Goal: Complete application form

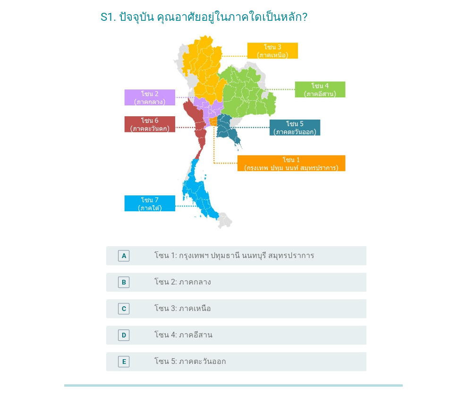
scroll to position [94, 0]
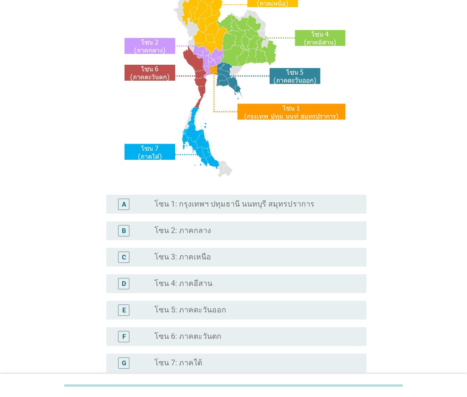
click at [199, 207] on label "โซน 1: กรุงเทพฯ ปทุมธานี นนทบุรี สมุทรปราการ" at bounding box center [234, 203] width 160 height 9
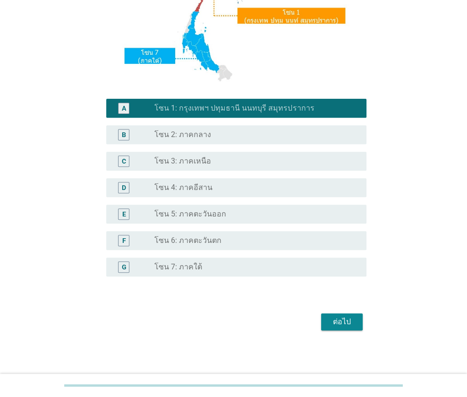
scroll to position [191, 0]
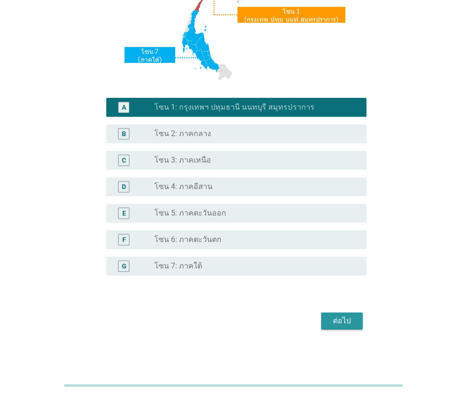
click at [345, 327] on button "ต่อไป" at bounding box center [342, 320] width 42 height 17
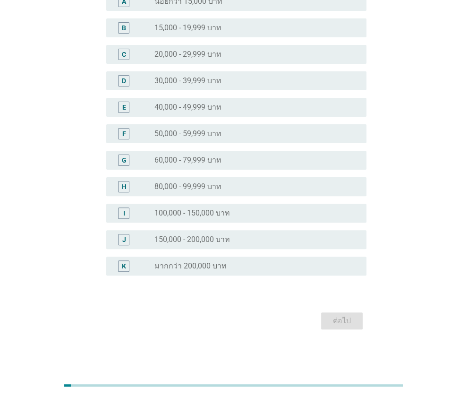
scroll to position [0, 0]
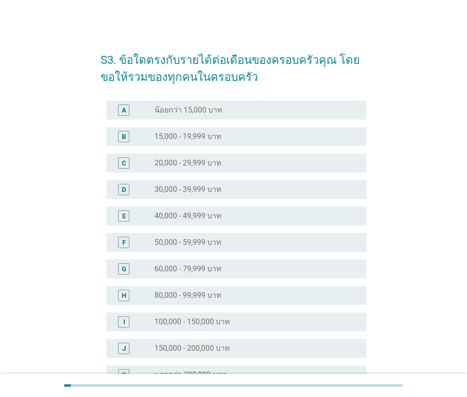
click at [224, 222] on div "E radio_button_unchecked 40,000 - 49,999 บาท" at bounding box center [236, 215] width 260 height 19
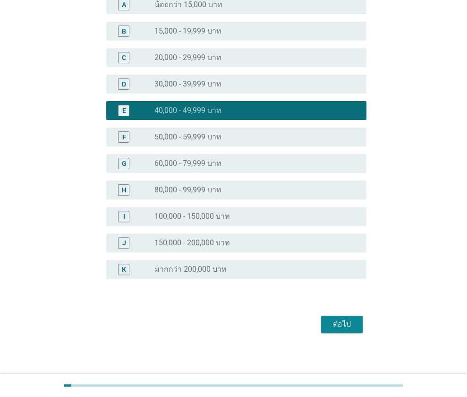
scroll to position [109, 0]
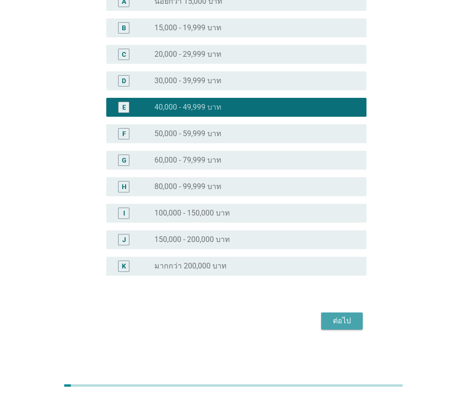
click at [341, 324] on div "ต่อไป" at bounding box center [342, 320] width 26 height 11
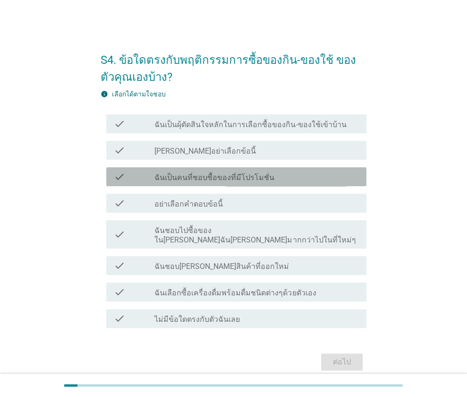
click at [308, 175] on div "check_box_outline_blank ฉันเป็นคนที่ชอบซื้อของที่มีโปรโมชั่น" at bounding box center [256, 176] width 205 height 11
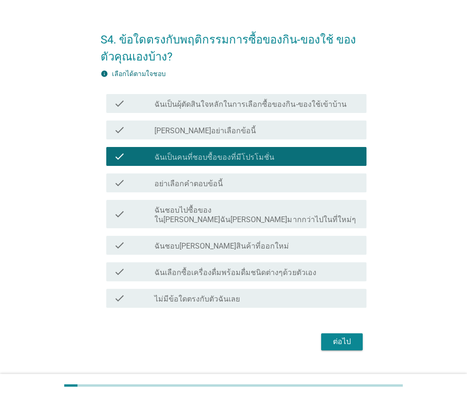
scroll to position [32, 0]
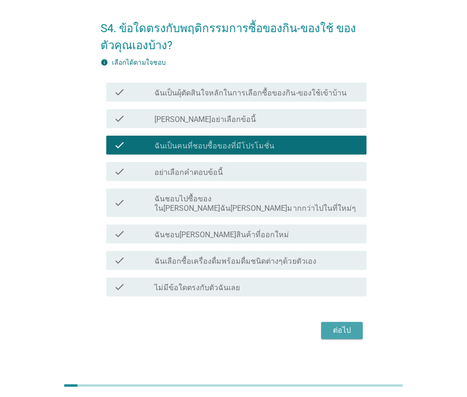
click at [342, 325] on div "ต่อไป" at bounding box center [342, 330] width 26 height 11
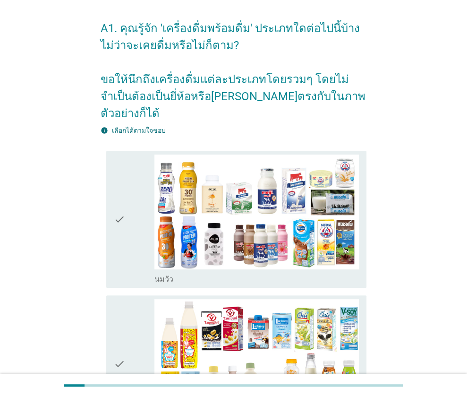
scroll to position [0, 0]
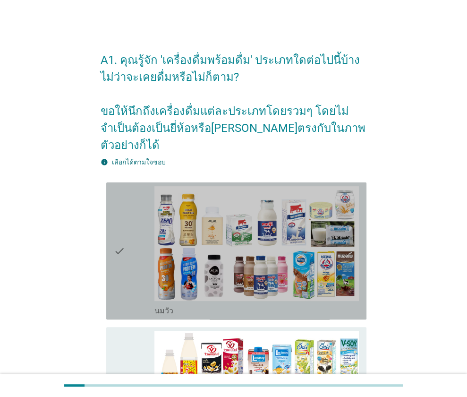
click at [130, 256] on div "check" at bounding box center [134, 250] width 41 height 129
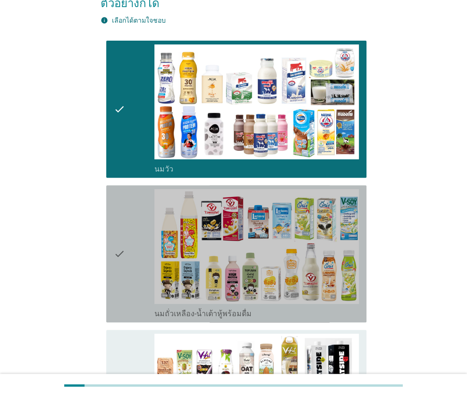
click at [131, 252] on div "check" at bounding box center [134, 253] width 41 height 129
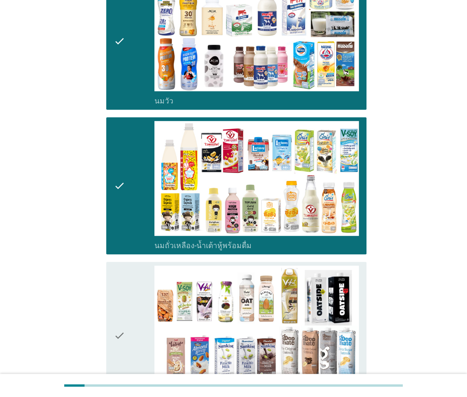
scroll to position [283, 0]
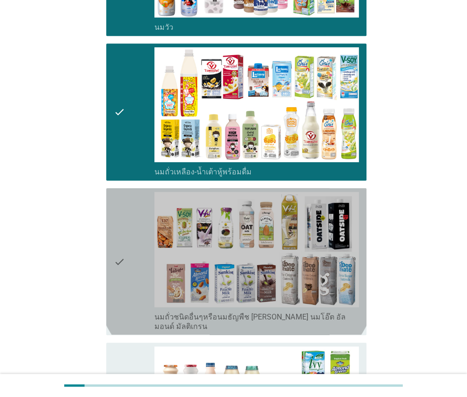
click at [127, 236] on div "check" at bounding box center [134, 261] width 41 height 139
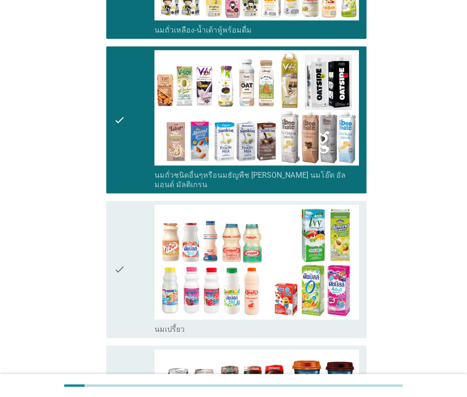
click at [127, 236] on div "check" at bounding box center [134, 269] width 41 height 129
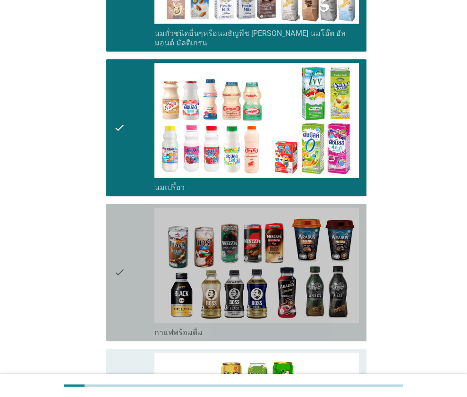
click at [127, 238] on div "check" at bounding box center [134, 271] width 41 height 129
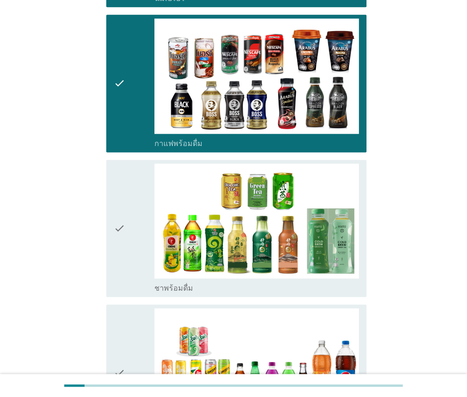
click at [128, 231] on div "check" at bounding box center [134, 227] width 41 height 129
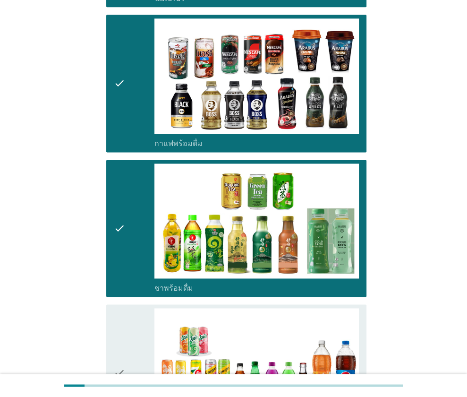
scroll to position [945, 0]
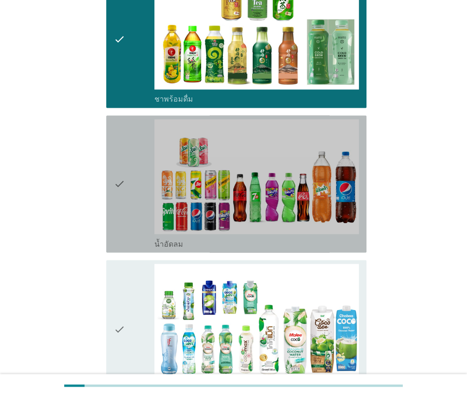
click at [132, 198] on div "check" at bounding box center [134, 183] width 41 height 129
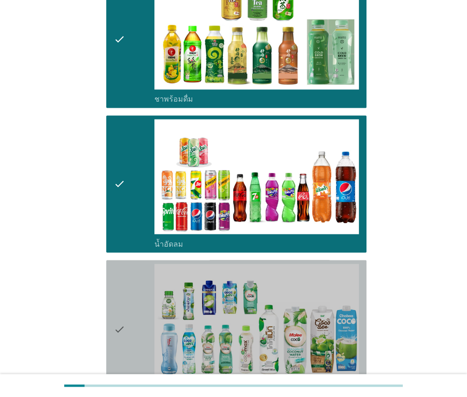
click at [123, 264] on icon "check" at bounding box center [119, 328] width 11 height 129
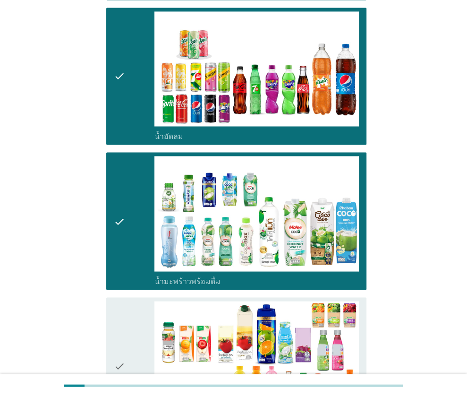
scroll to position [1181, 0]
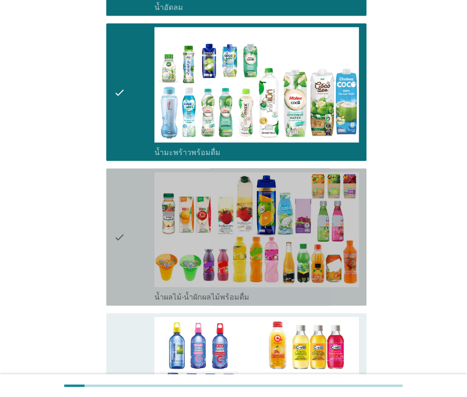
click at [130, 216] on div "check" at bounding box center [134, 236] width 41 height 129
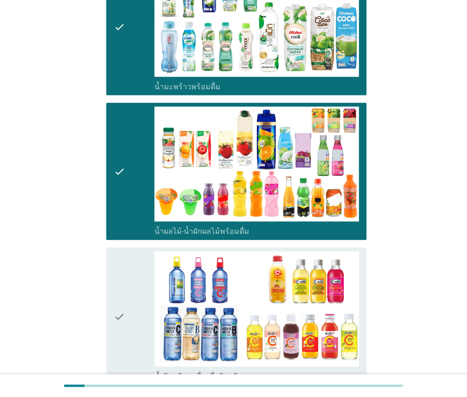
scroll to position [1323, 0]
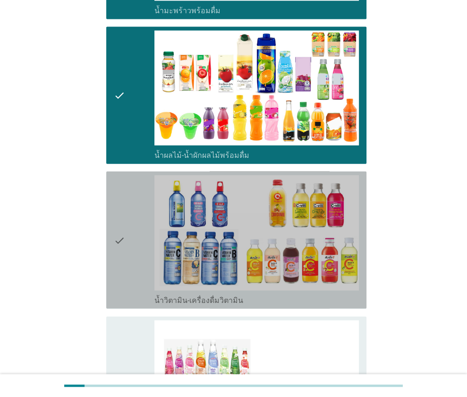
click at [130, 220] on div "check" at bounding box center [134, 239] width 41 height 129
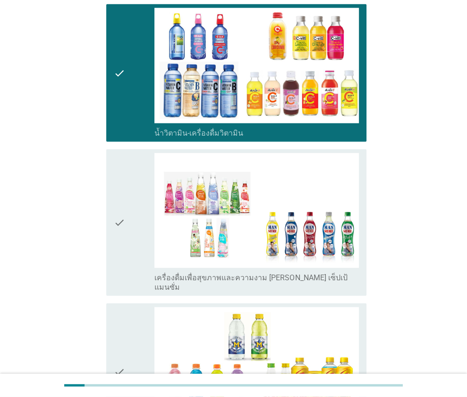
scroll to position [1512, 0]
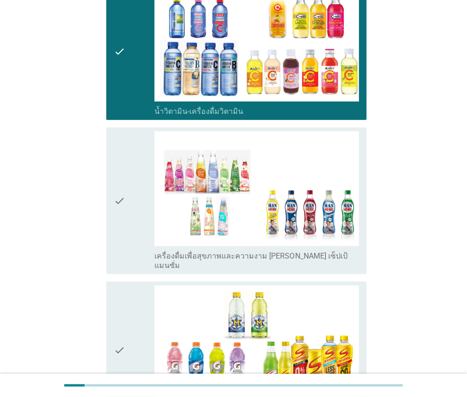
click at [133, 190] on div "check" at bounding box center [134, 200] width 41 height 139
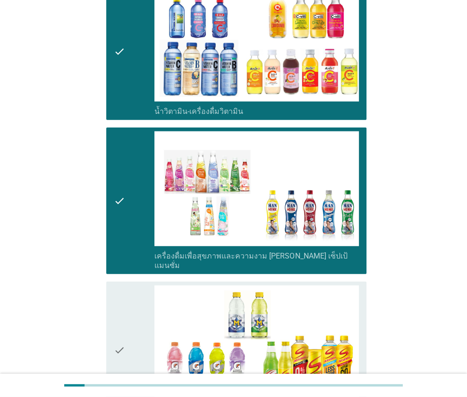
click at [129, 285] on div "check" at bounding box center [134, 349] width 41 height 129
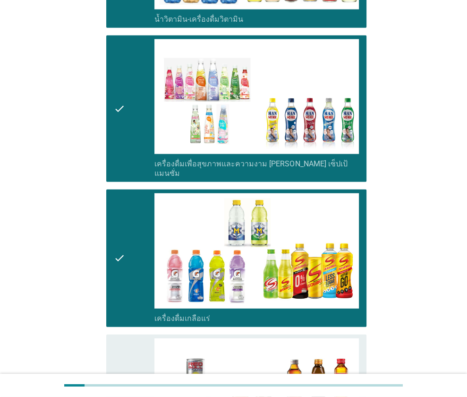
scroll to position [1748, 0]
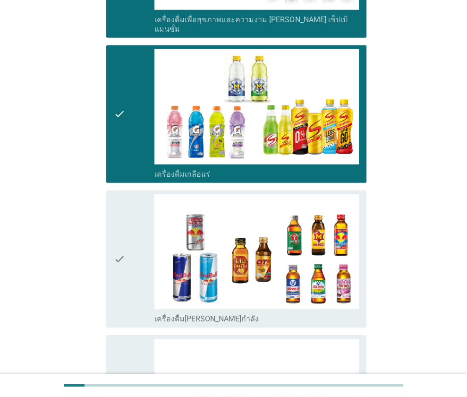
click at [123, 237] on icon "check" at bounding box center [119, 258] width 11 height 129
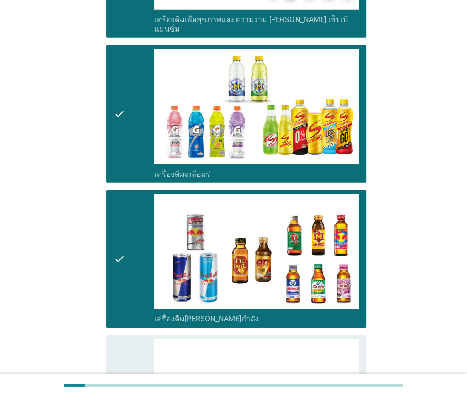
scroll to position [1920, 0]
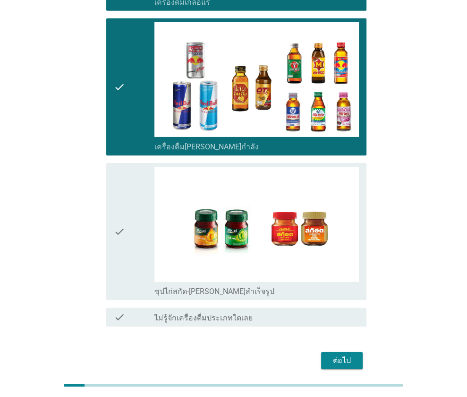
click at [132, 213] on div "check" at bounding box center [134, 231] width 41 height 129
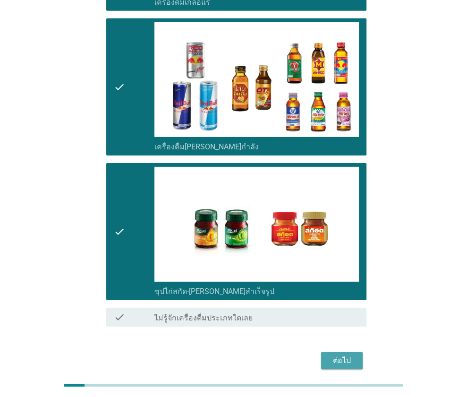
click at [348, 352] on button "ต่อไป" at bounding box center [342, 360] width 42 height 17
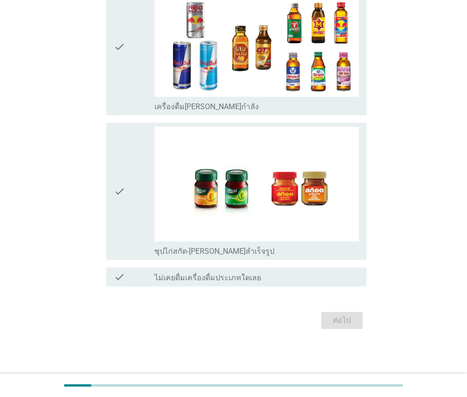
scroll to position [0, 0]
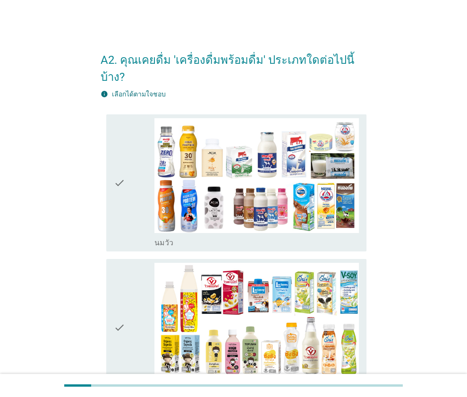
click at [130, 163] on div "check" at bounding box center [134, 182] width 41 height 129
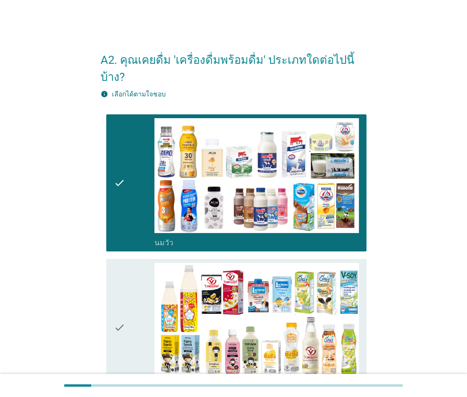
click at [137, 275] on div "check" at bounding box center [134, 327] width 41 height 129
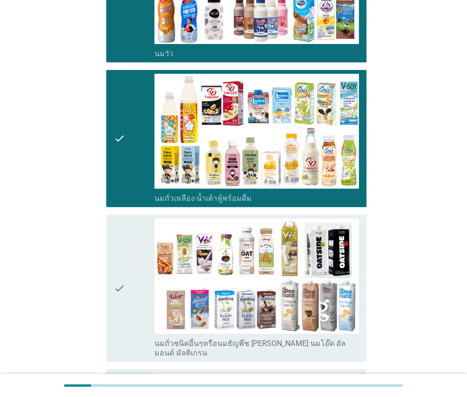
click at [133, 244] on div "check" at bounding box center [134, 287] width 41 height 139
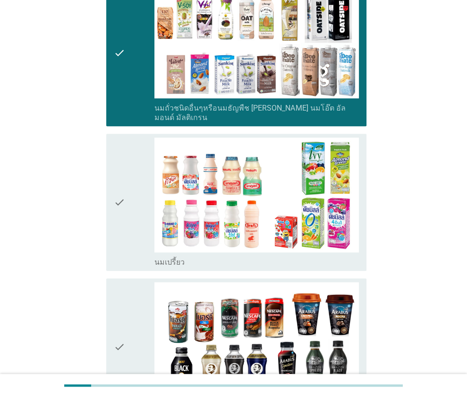
scroll to position [425, 0]
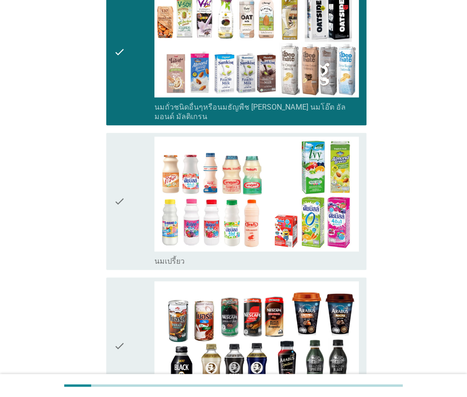
click at [127, 179] on div "check" at bounding box center [134, 201] width 41 height 129
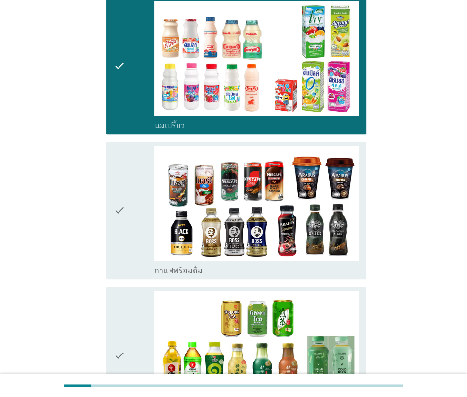
scroll to position [567, 0]
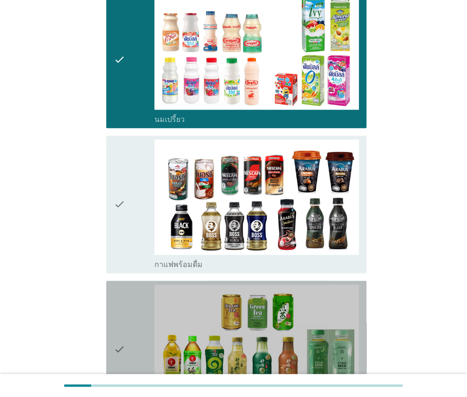
click at [128, 284] on div "check" at bounding box center [134, 348] width 41 height 129
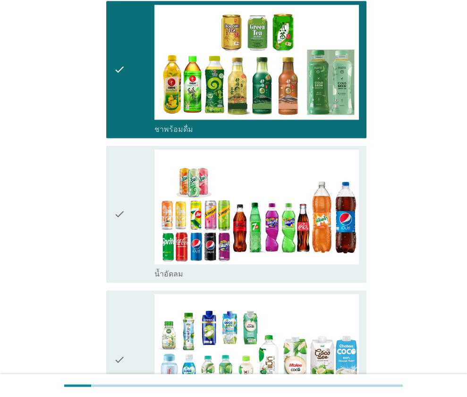
scroll to position [898, 0]
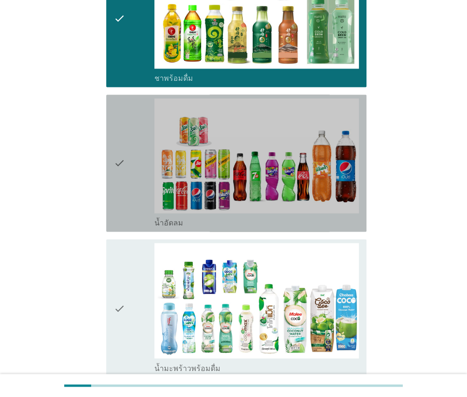
click at [118, 147] on icon "check" at bounding box center [119, 162] width 11 height 129
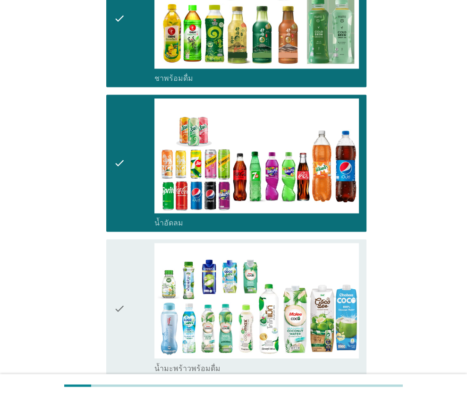
click at [117, 261] on icon "check" at bounding box center [119, 307] width 11 height 129
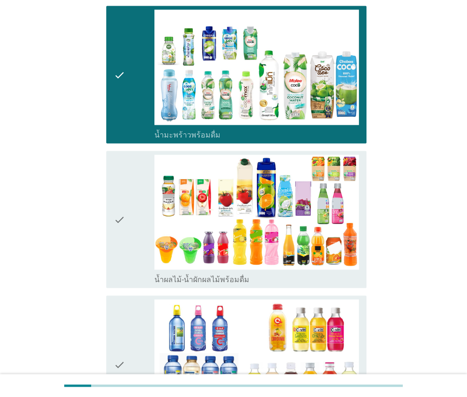
scroll to position [1134, 0]
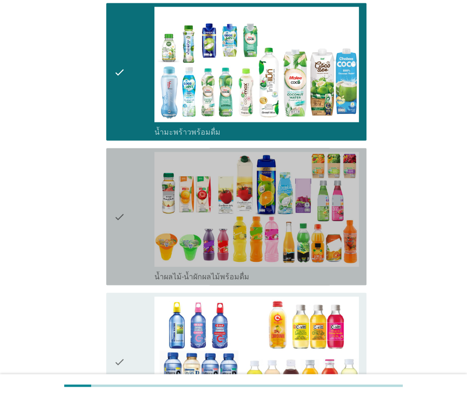
click at [127, 175] on div "check" at bounding box center [134, 216] width 41 height 129
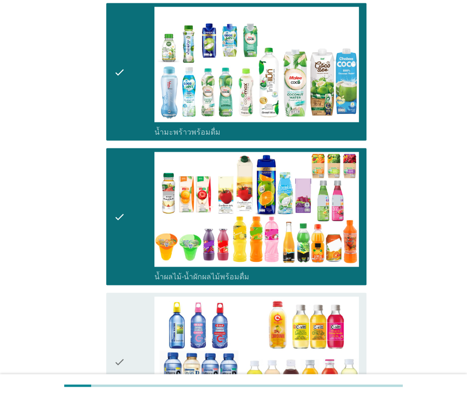
click at [127, 308] on div "check" at bounding box center [134, 360] width 41 height 129
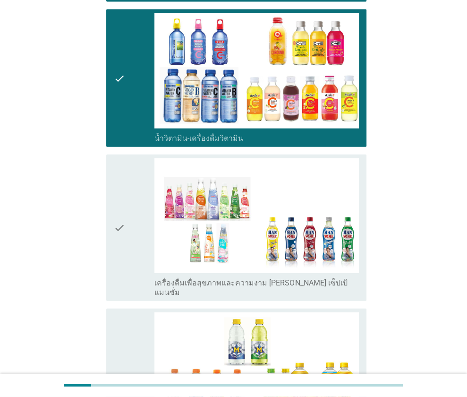
scroll to position [1417, 0]
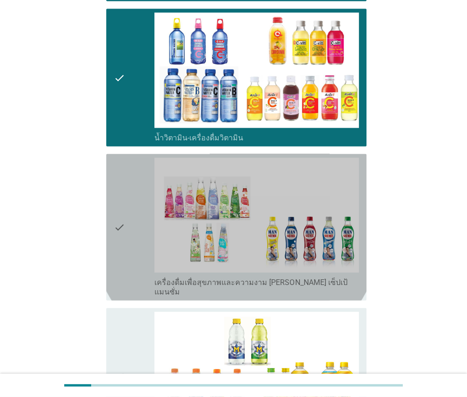
click at [129, 227] on div "check" at bounding box center [134, 227] width 41 height 139
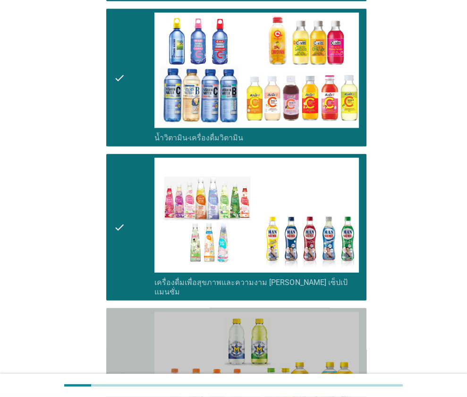
click at [131, 323] on div "check" at bounding box center [134, 376] width 41 height 129
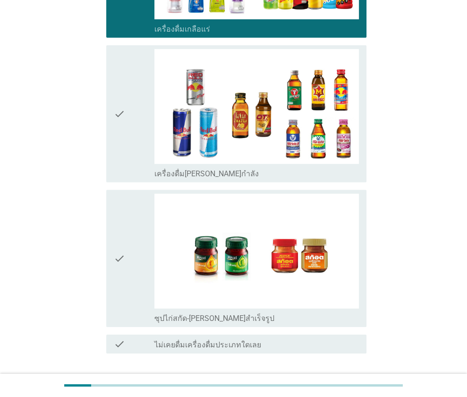
scroll to position [1852, 0]
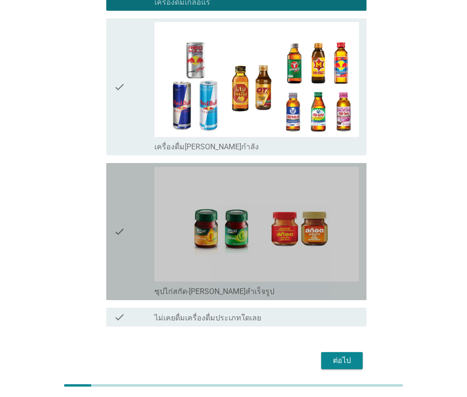
click at [129, 230] on div "check" at bounding box center [134, 231] width 41 height 129
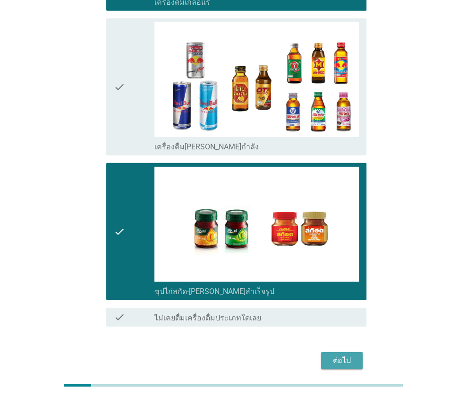
click at [332, 352] on button "ต่อไป" at bounding box center [342, 360] width 42 height 17
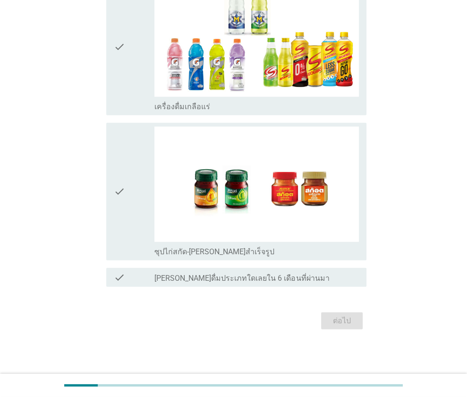
scroll to position [0, 0]
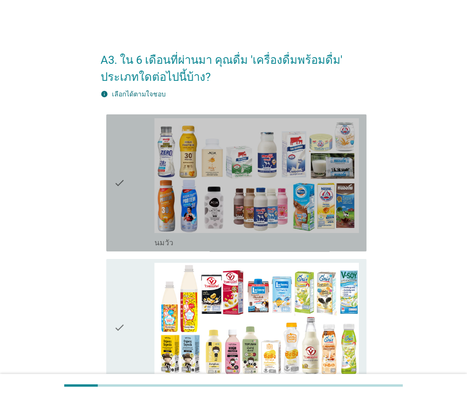
click at [129, 201] on div "check" at bounding box center [134, 182] width 41 height 129
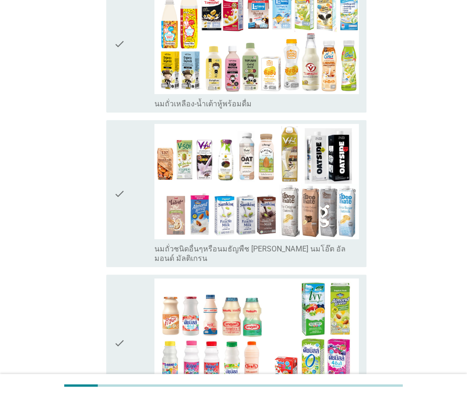
scroll to position [472, 0]
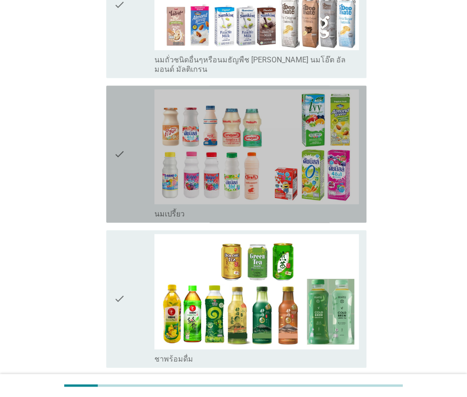
click at [134, 152] on div "check" at bounding box center [134, 153] width 41 height 129
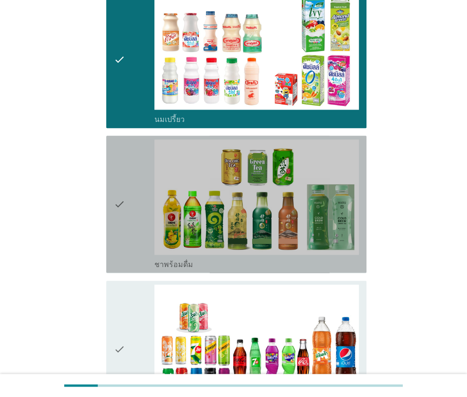
click at [128, 205] on div "check" at bounding box center [134, 203] width 41 height 129
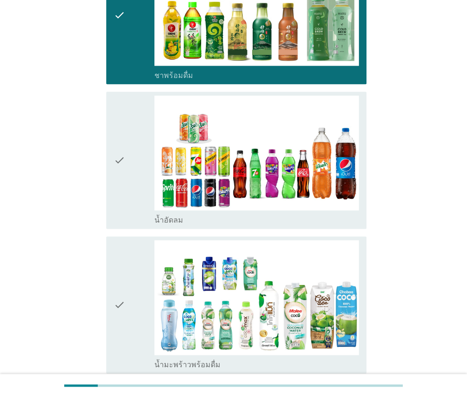
click at [130, 163] on div "check" at bounding box center [134, 159] width 41 height 129
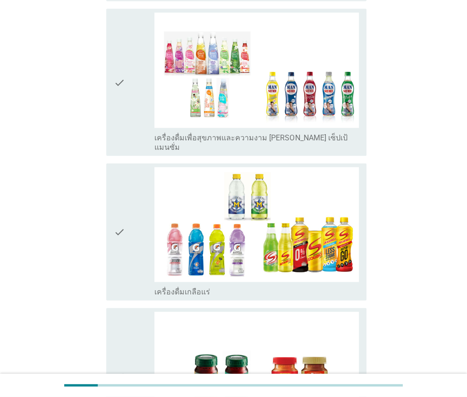
scroll to position [1580, 0]
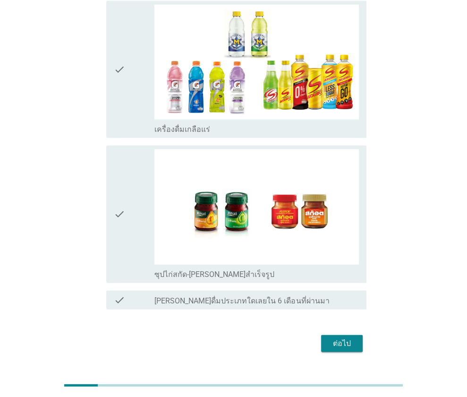
click at [355, 335] on button "ต่อไป" at bounding box center [342, 343] width 42 height 17
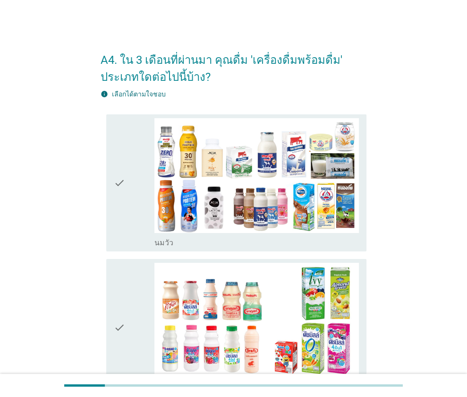
click at [136, 178] on div "check" at bounding box center [134, 182] width 41 height 129
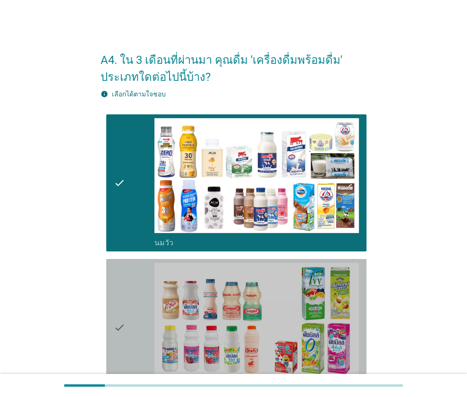
click at [142, 317] on div "check" at bounding box center [134, 327] width 41 height 129
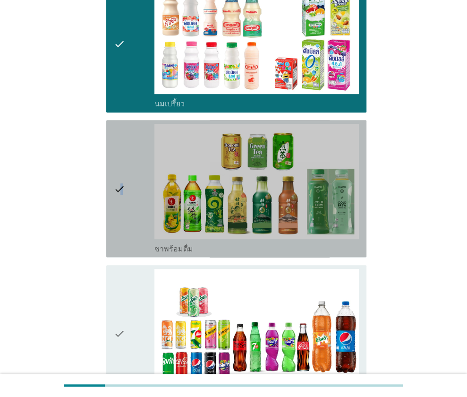
click at [122, 255] on div "check check_box ชาพร้อมดื่ม" at bounding box center [236, 188] width 260 height 137
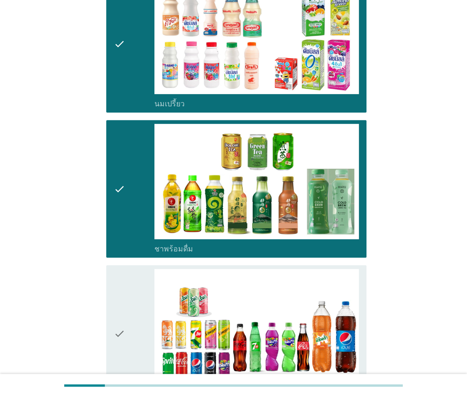
click at [115, 307] on icon "check" at bounding box center [119, 333] width 11 height 129
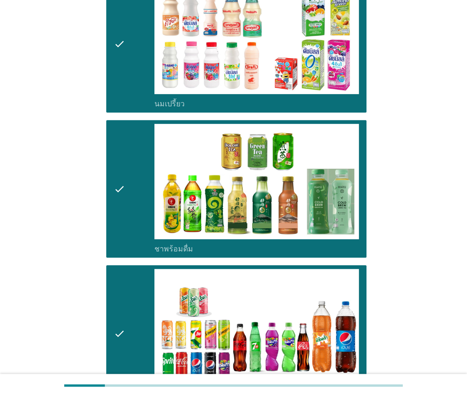
scroll to position [424, 0]
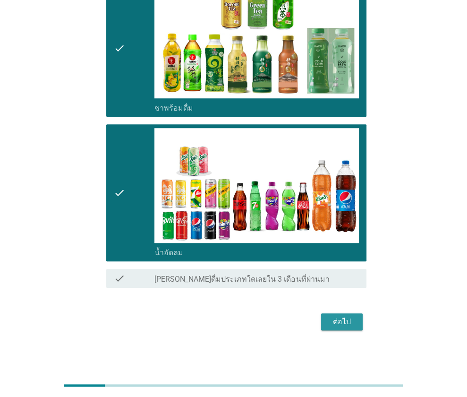
click at [332, 316] on div "ต่อไป" at bounding box center [342, 321] width 26 height 11
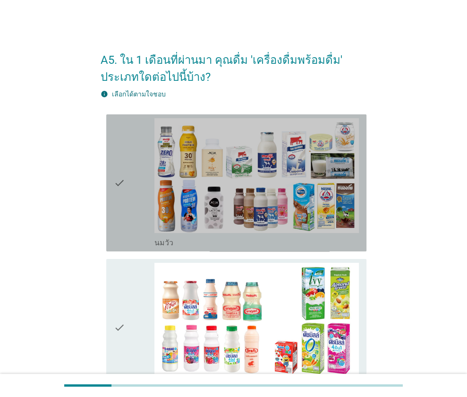
click at [127, 186] on div "check" at bounding box center [134, 182] width 41 height 129
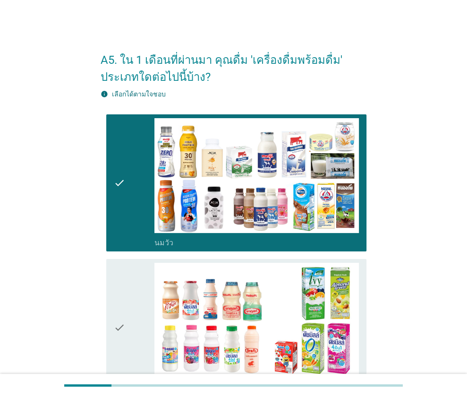
click at [138, 303] on div "check" at bounding box center [134, 327] width 41 height 129
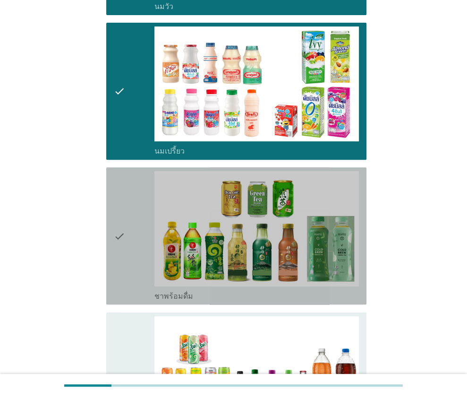
click at [136, 239] on div "check" at bounding box center [134, 235] width 41 height 129
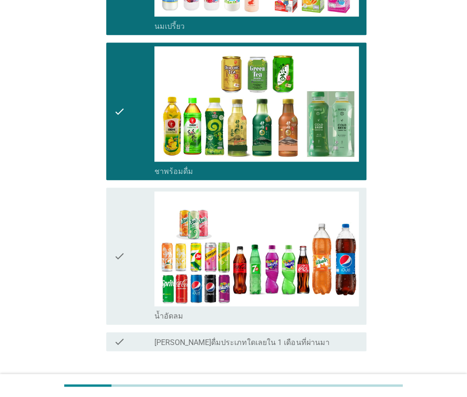
scroll to position [424, 0]
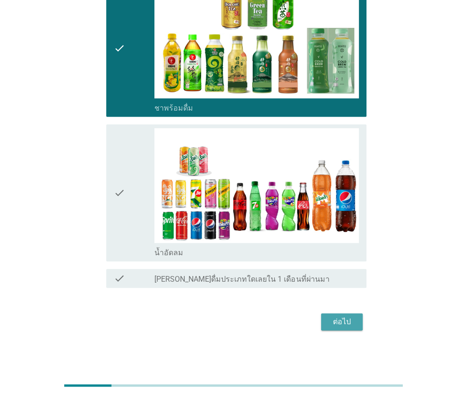
click at [343, 327] on button "ต่อไป" at bounding box center [342, 321] width 42 height 17
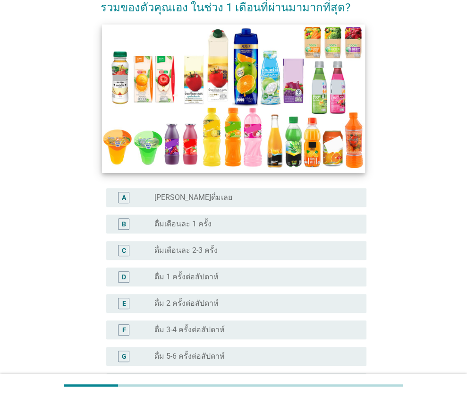
scroll to position [142, 0]
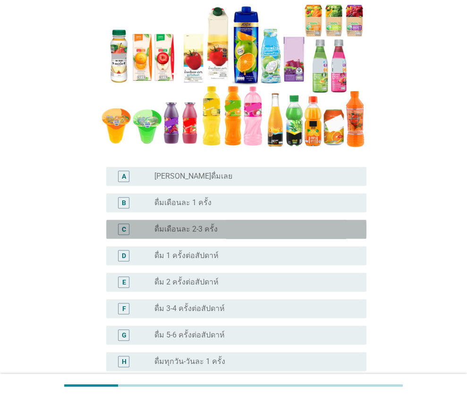
click at [155, 227] on label "ดื่มเดือนละ 2-3 ครั้ง" at bounding box center [185, 228] width 63 height 9
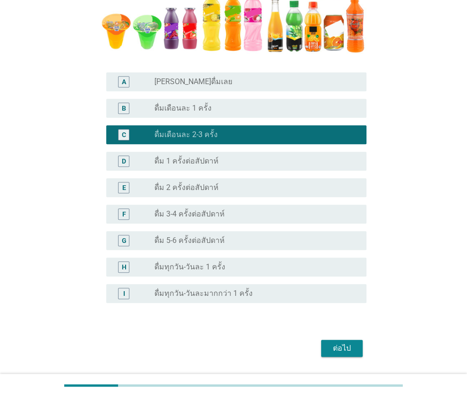
scroll to position [264, 0]
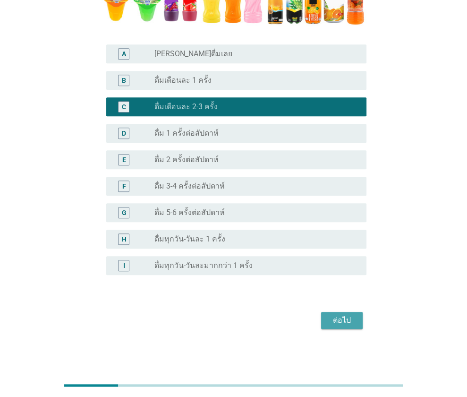
click at [349, 321] on div "ต่อไป" at bounding box center [342, 320] width 26 height 11
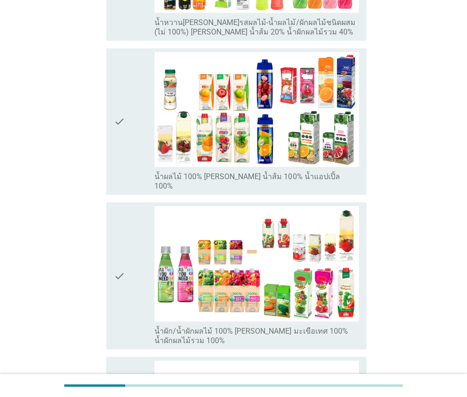
scroll to position [173, 0]
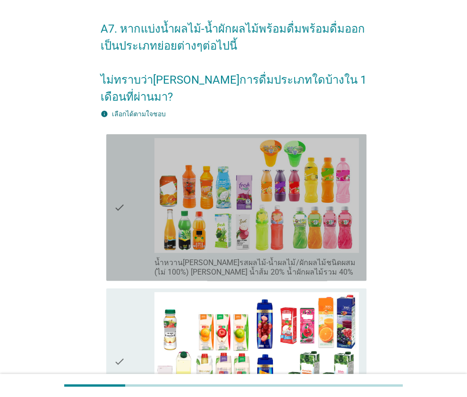
click at [127, 171] on div "check" at bounding box center [134, 207] width 41 height 139
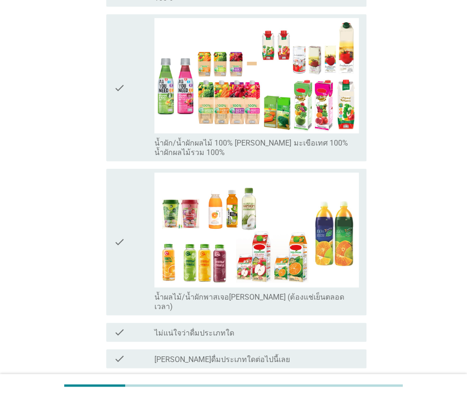
scroll to position [504, 0]
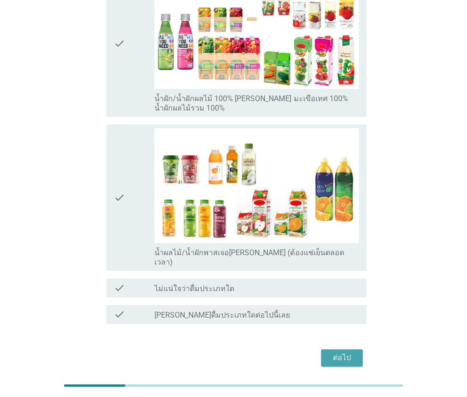
click at [337, 352] on div "ต่อไป" at bounding box center [342, 357] width 26 height 11
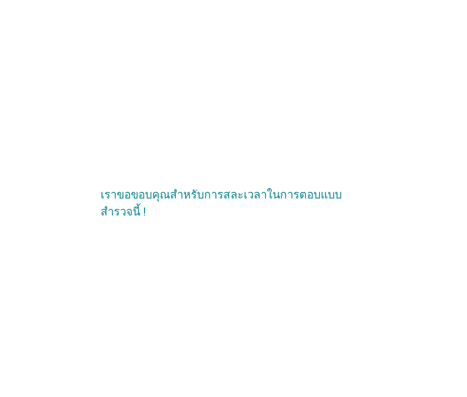
scroll to position [0, 0]
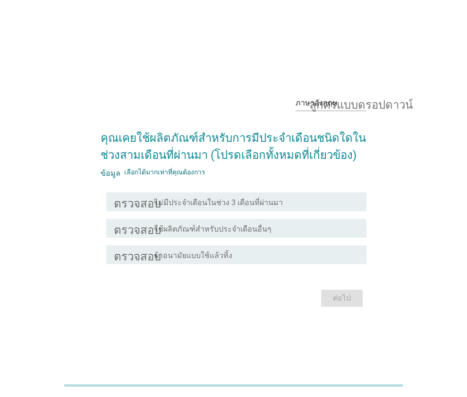
click at [202, 257] on font "ผ้าอนามัยแบบใช้แล้วทิ้ง" at bounding box center [193, 255] width 78 height 9
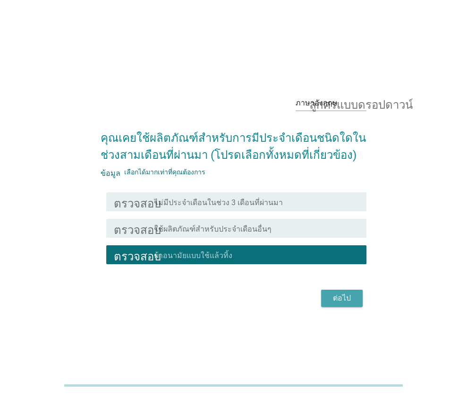
click at [351, 299] on div "ต่อไป" at bounding box center [342, 297] width 26 height 11
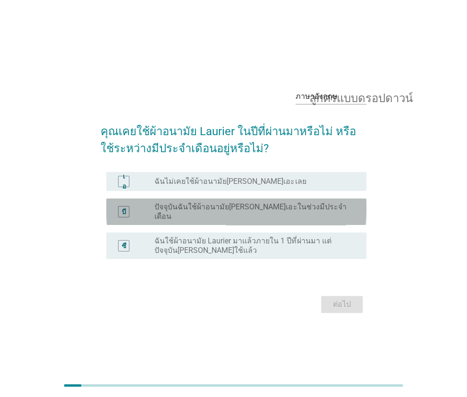
click at [213, 211] on font "ปัจจุบันฉันใช้ผ้าอนามัย[PERSON_NAME]เอะในช่วงมีประจำเดือน" at bounding box center [250, 211] width 192 height 18
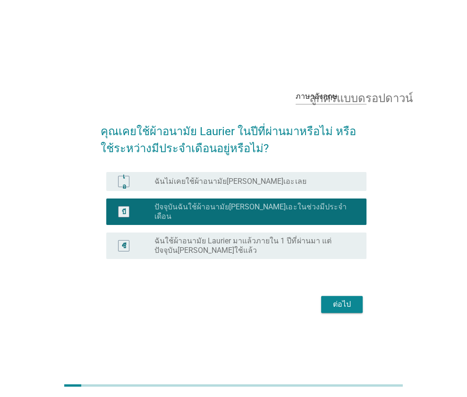
click at [342, 301] on font "ต่อไป" at bounding box center [342, 303] width 18 height 9
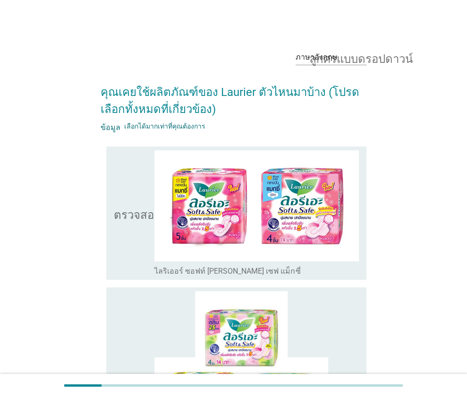
scroll to position [47, 0]
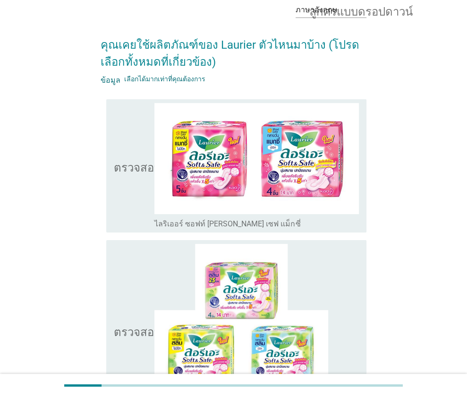
click at [132, 186] on icon "ตรวจสอบ" at bounding box center [137, 166] width 47 height 126
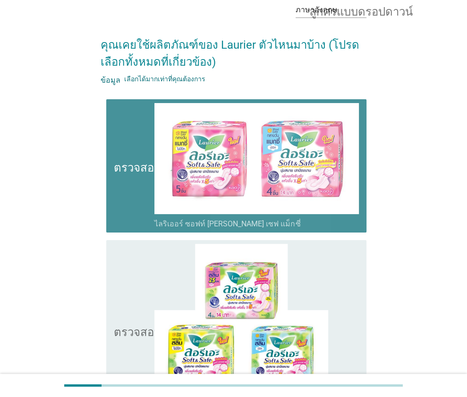
click at [132, 186] on icon "ตรวจสอบ" at bounding box center [137, 166] width 47 height 126
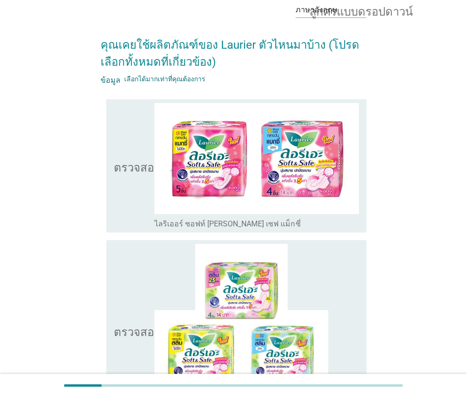
click at [129, 284] on icon "ตรวจสอบ" at bounding box center [137, 330] width 47 height 173
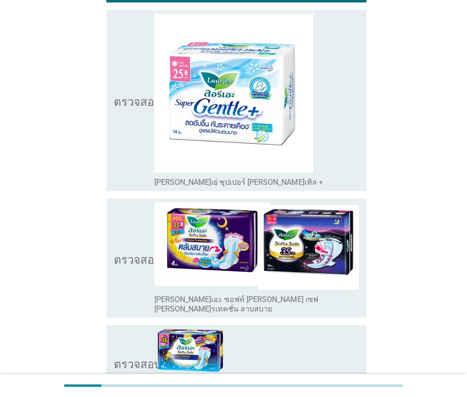
scroll to position [520, 0]
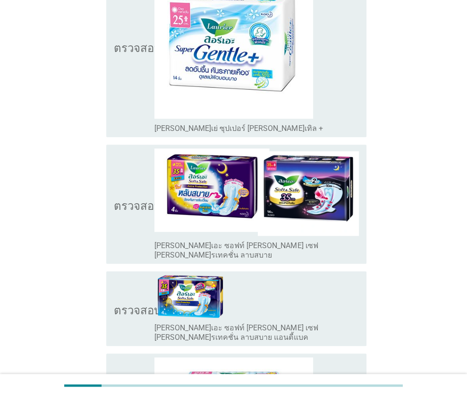
click at [131, 209] on icon "ตรวจสอบ" at bounding box center [137, 203] width 47 height 111
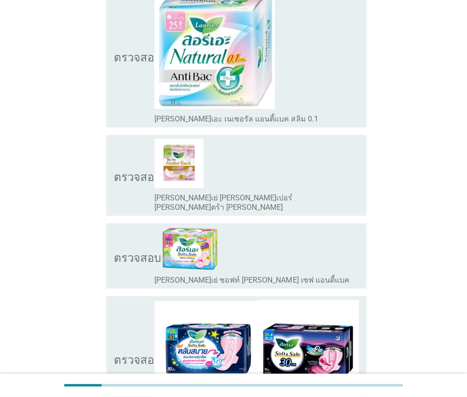
scroll to position [1275, 0]
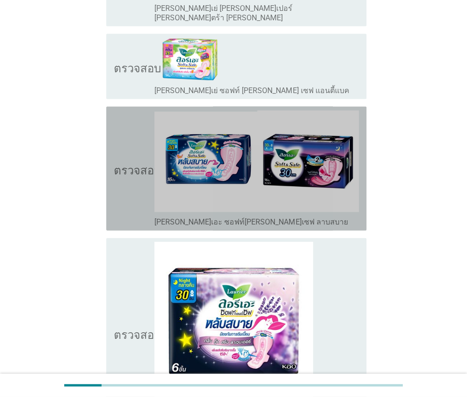
click at [134, 145] on icon "ตรวจสอบ" at bounding box center [137, 169] width 47 height 116
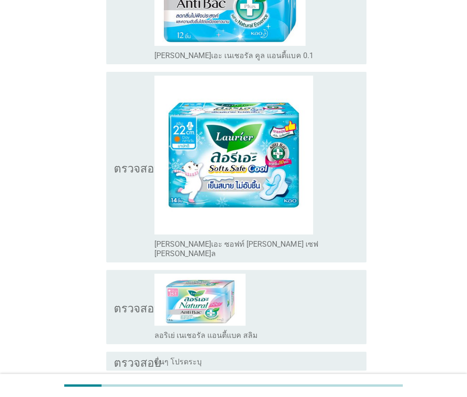
scroll to position [2417, 0]
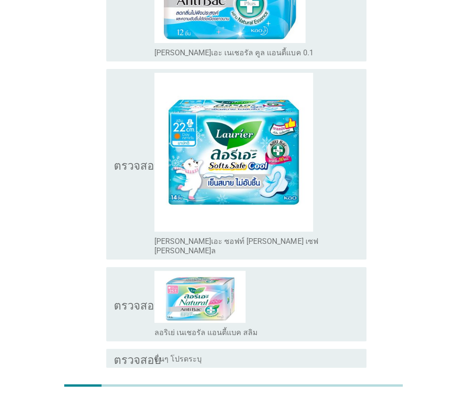
click at [357, 393] on button "ต่อไป" at bounding box center [342, 401] width 42 height 17
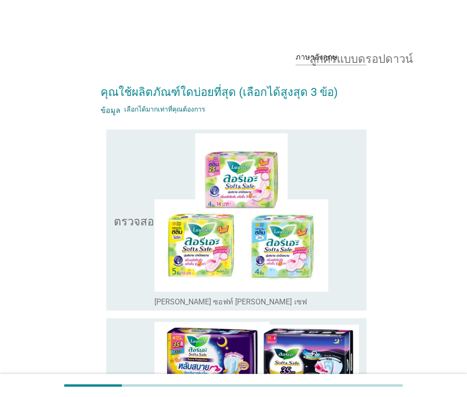
click at [125, 234] on icon "ตรวจสอบ" at bounding box center [137, 219] width 47 height 173
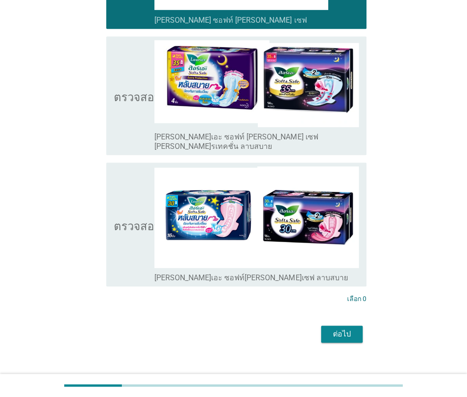
scroll to position [285, 0]
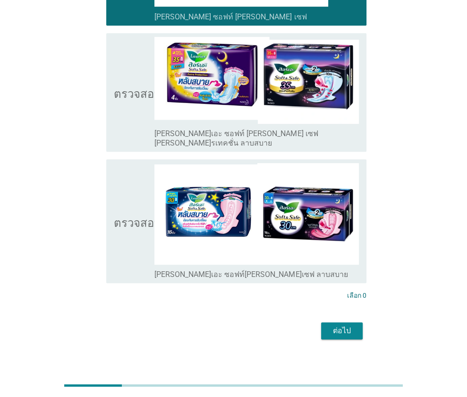
click at [129, 225] on icon "ตรวจสอบ" at bounding box center [137, 221] width 47 height 116
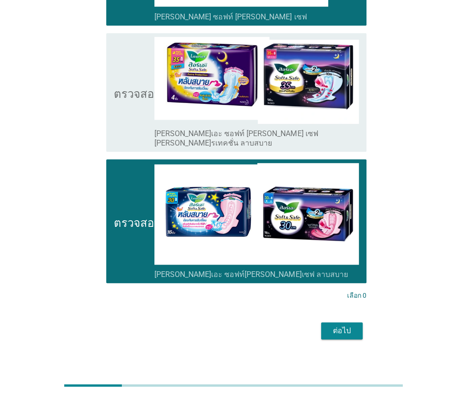
click at [342, 326] on font "ต่อไป" at bounding box center [342, 330] width 18 height 9
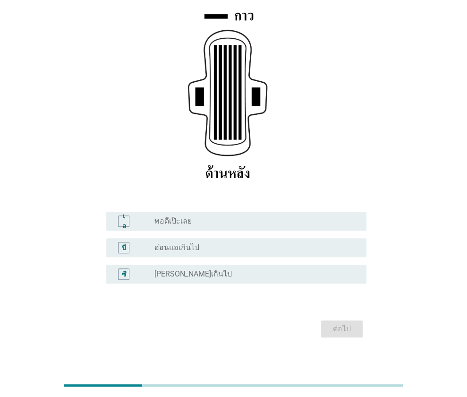
scroll to position [152, 0]
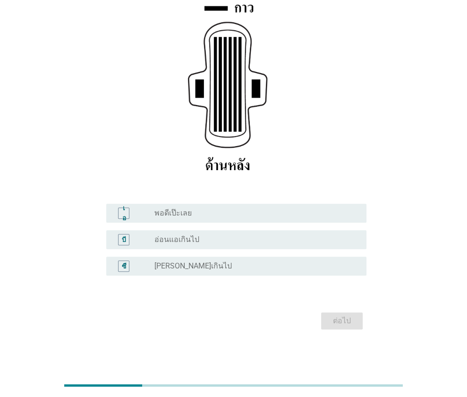
click at [217, 268] on div "ปุ่มวิทยุ[PERSON_NAME]เลือก [PERSON_NAME]เกินไป" at bounding box center [252, 265] width 197 height 9
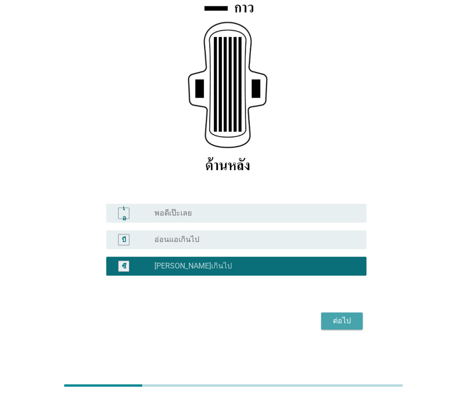
click at [340, 316] on font "ต่อไป" at bounding box center [342, 320] width 18 height 9
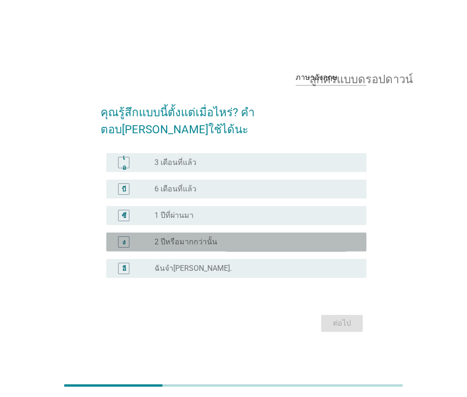
click at [202, 237] on font "2 ปีหรือมากกว่านั้น" at bounding box center [185, 241] width 63 height 9
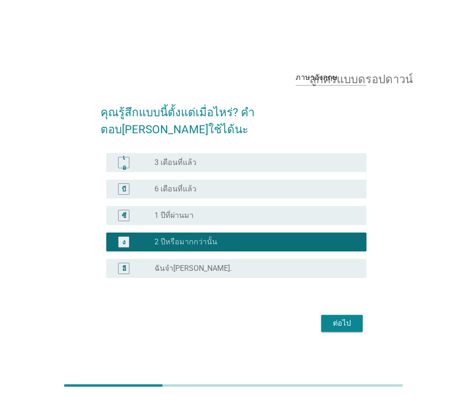
click at [350, 320] on button "ต่อไป" at bounding box center [342, 323] width 42 height 17
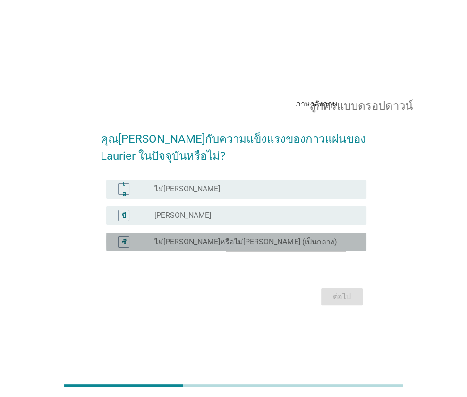
click at [191, 238] on font "ไม่[PERSON_NAME]หรือไม่[PERSON_NAME] (เป็นกลาง)" at bounding box center [245, 241] width 182 height 9
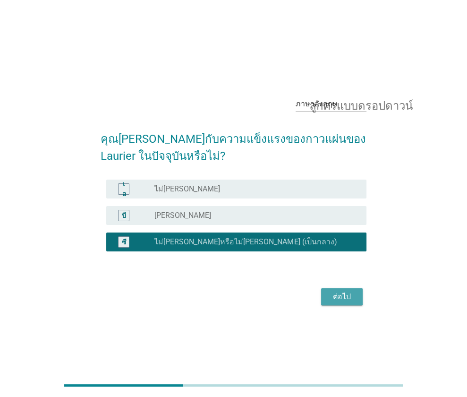
click at [340, 294] on font "ต่อไป" at bounding box center [342, 296] width 18 height 9
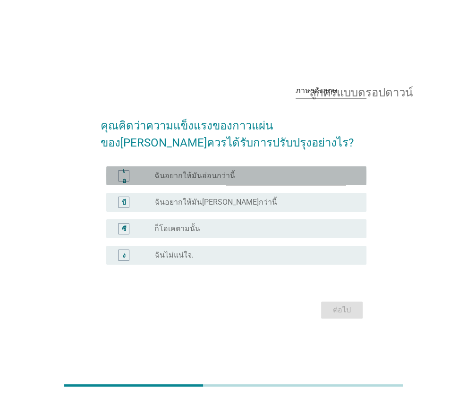
drag, startPoint x: 219, startPoint y: 175, endPoint x: 234, endPoint y: 188, distance: 19.8
click at [219, 175] on font "ฉันอยากให้มันอ่อนกว่านี้" at bounding box center [194, 175] width 81 height 9
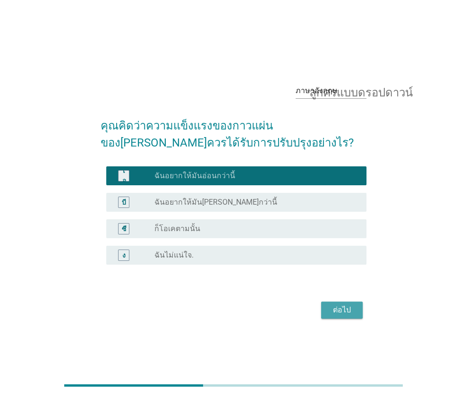
click at [334, 313] on font "ต่อไป" at bounding box center [342, 309] width 18 height 9
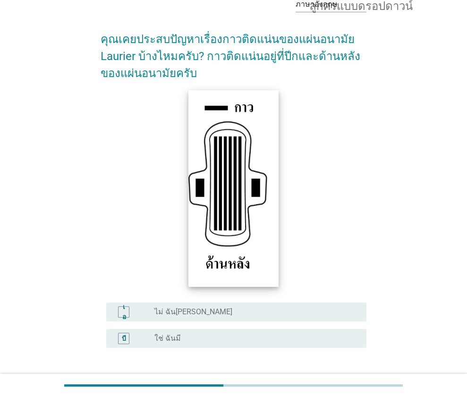
scroll to position [125, 0]
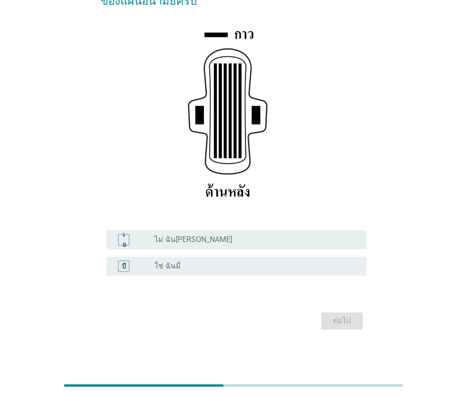
click at [239, 266] on div "ปุ่มวิทยุ[PERSON_NAME]เลือก ใช่ ฉันมี" at bounding box center [252, 265] width 197 height 9
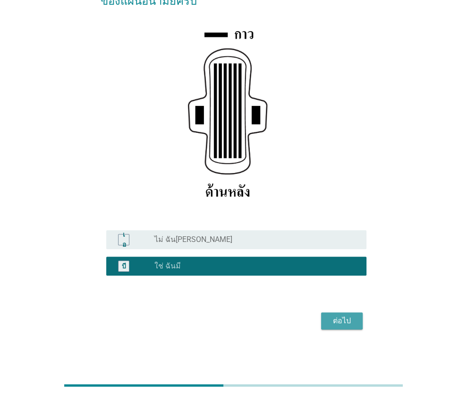
click at [351, 326] on button "ต่อไป" at bounding box center [342, 320] width 42 height 17
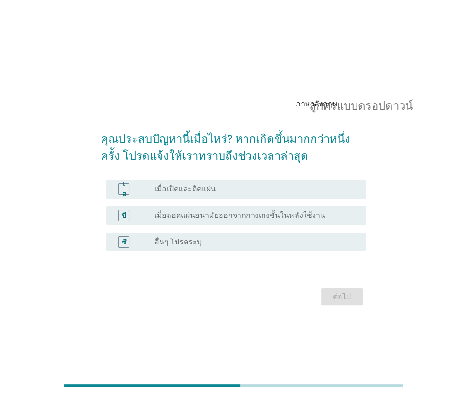
click at [236, 215] on font "เมื่อถอดแผ่นอนามัยออกจากกางเกงชั้นในหลังใช้งาน" at bounding box center [239, 215] width 171 height 9
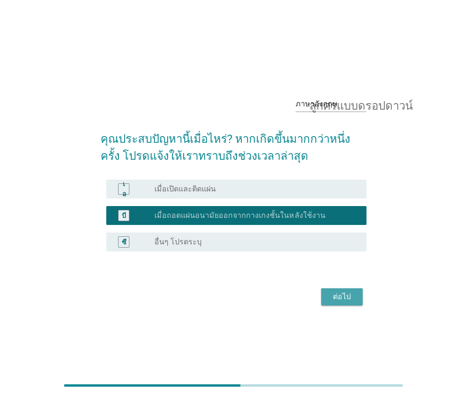
click at [333, 298] on font "ต่อไป" at bounding box center [342, 296] width 18 height 9
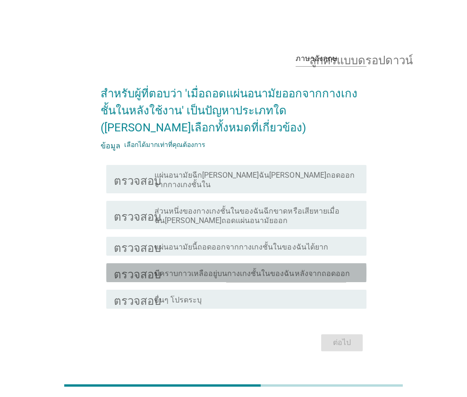
click at [282, 269] on font "มีคราบกาวเหลืออยู่บนกางเกงชั้นในของฉันหลังจากถอดออก" at bounding box center [251, 273] width 195 height 9
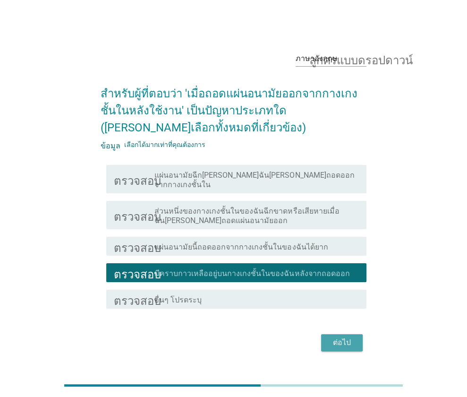
click at [346, 338] on font "ต่อไป" at bounding box center [342, 342] width 18 height 9
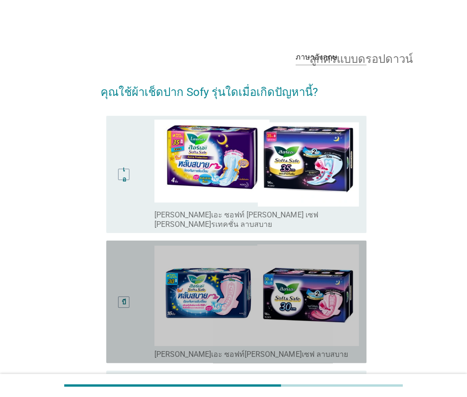
click at [140, 280] on div "บี" at bounding box center [134, 301] width 41 height 115
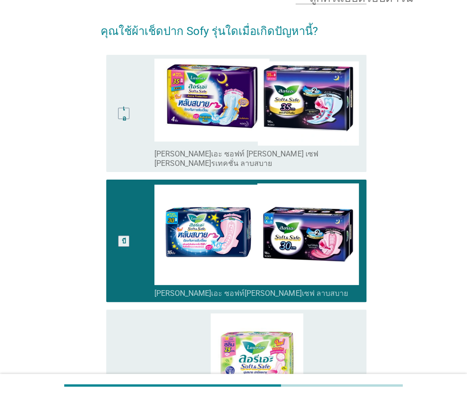
scroll to position [236, 0]
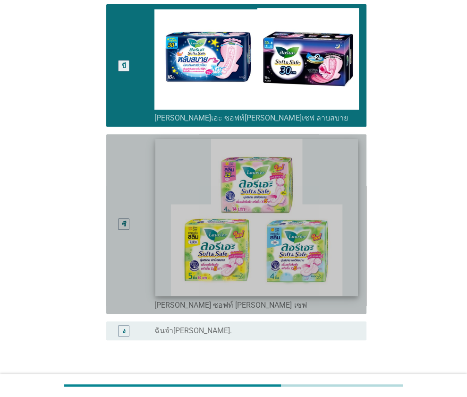
click at [255, 248] on img at bounding box center [257, 217] width 202 height 157
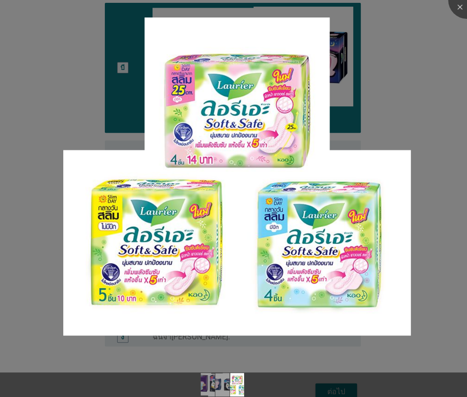
scroll to position [265, 0]
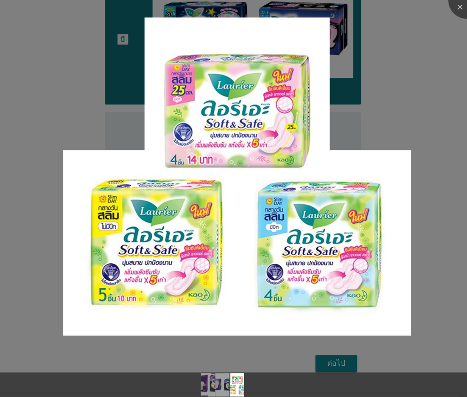
click at [429, 256] on div at bounding box center [233, 198] width 467 height 397
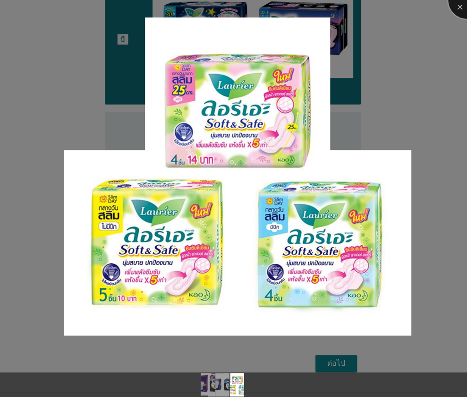
click at [456, 9] on div at bounding box center [467, 0] width 38 height 38
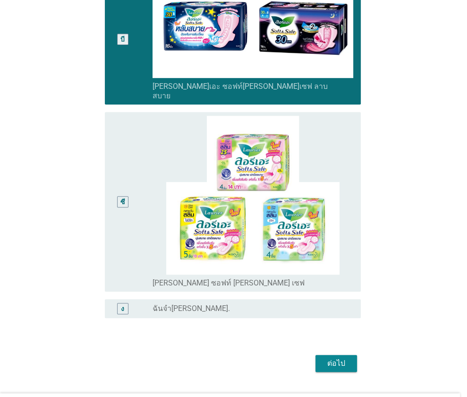
click at [115, 186] on div "ซี" at bounding box center [122, 202] width 20 height 172
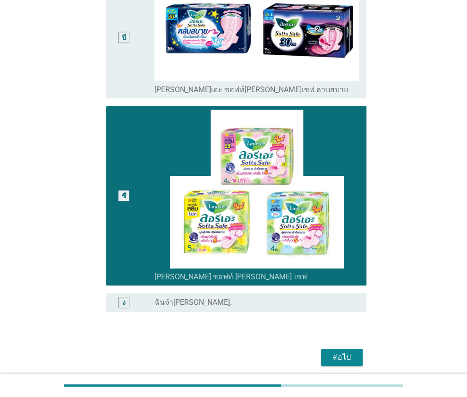
click at [334, 352] on font "ต่อไป" at bounding box center [342, 356] width 18 height 9
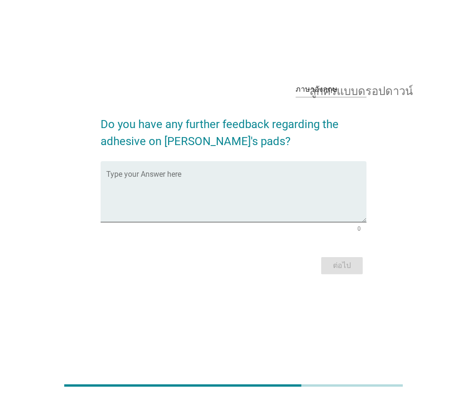
scroll to position [0, 0]
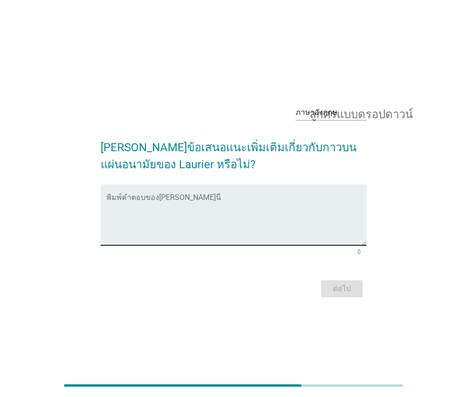
click at [226, 203] on textarea "พิมพ์คำตอบของคุณที่นี่" at bounding box center [236, 221] width 260 height 50
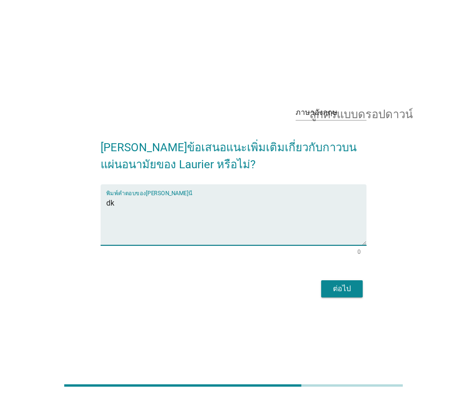
type textarea "d"
type textarea "กาวติดแน่นเกินไป แกะออกยาก ผ้าอนามัยขาด"
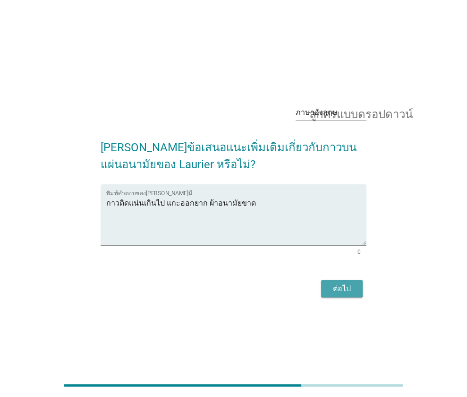
click at [355, 289] on button "ต่อไป" at bounding box center [342, 288] width 42 height 17
